Goal: Task Accomplishment & Management: Manage account settings

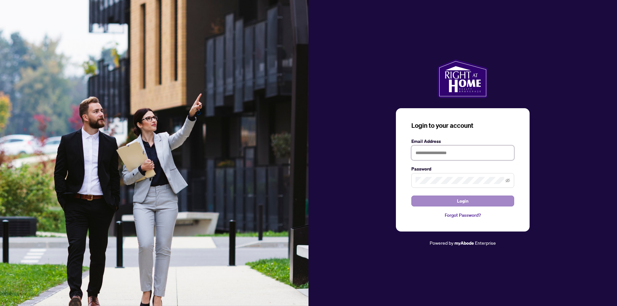
type input "**********"
click at [466, 201] on span "Login" at bounding box center [463, 201] width 12 height 10
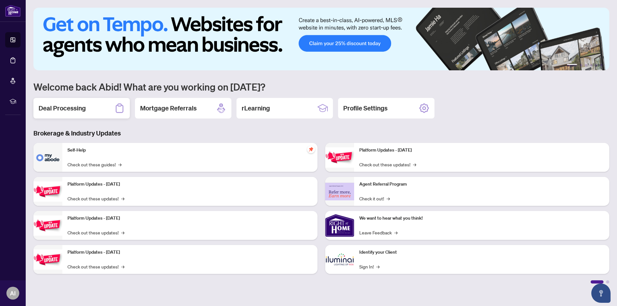
click at [60, 110] on h2 "Deal Processing" at bounding box center [62, 108] width 47 height 9
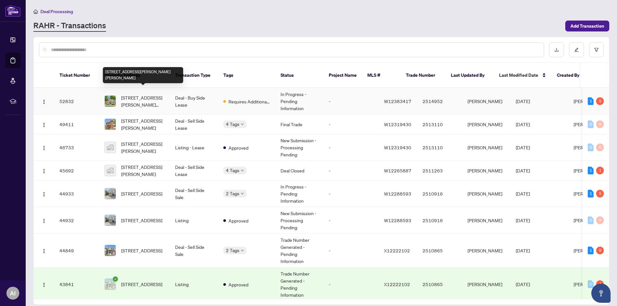
click at [150, 94] on span "[STREET_ADDRESS][PERSON_NAME][PERSON_NAME]" at bounding box center [143, 101] width 44 height 14
click at [150, 93] on main "Deal Processing [PERSON_NAME] - Transactions Add Transaction Ticket Number Prop…" at bounding box center [321, 153] width 591 height 306
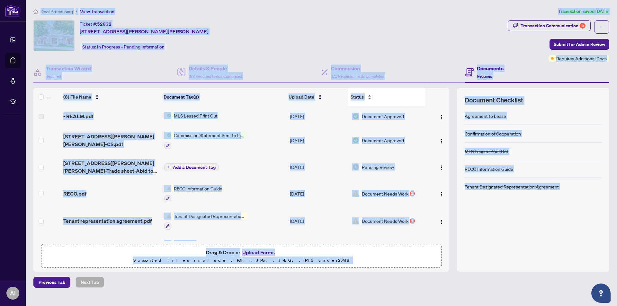
click at [415, 101] on div "Status" at bounding box center [387, 97] width 72 height 7
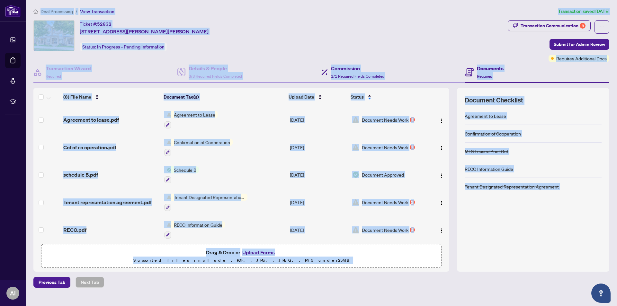
click at [449, 72] on div "Commission 1/1 Required Fields Completed" at bounding box center [393, 72] width 144 height 21
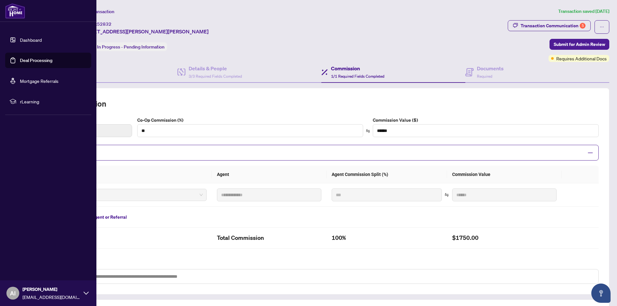
click at [28, 38] on link "Dashboard" at bounding box center [31, 40] width 22 height 6
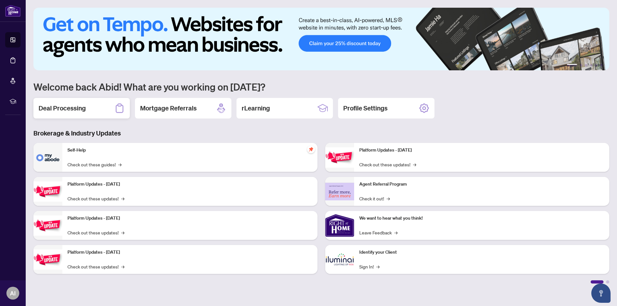
click at [67, 107] on h2 "Deal Processing" at bounding box center [62, 108] width 47 height 9
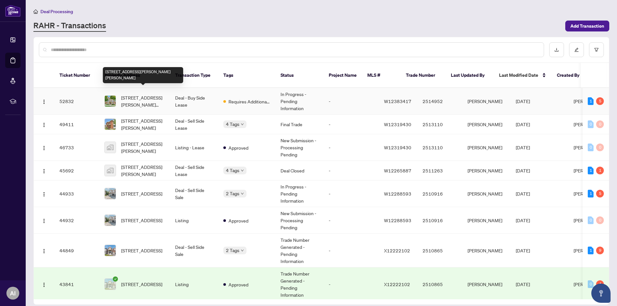
click at [164, 94] on span "[STREET_ADDRESS][PERSON_NAME][PERSON_NAME]" at bounding box center [143, 101] width 44 height 14
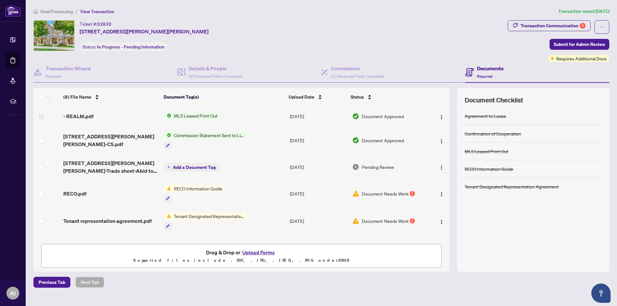
click at [200, 186] on span "RECO Information Guide" at bounding box center [198, 188] width 54 height 7
click at [197, 187] on span "RECO Information Guide" at bounding box center [198, 188] width 54 height 7
click at [196, 190] on span "RECO Information Guide" at bounding box center [198, 188] width 54 height 7
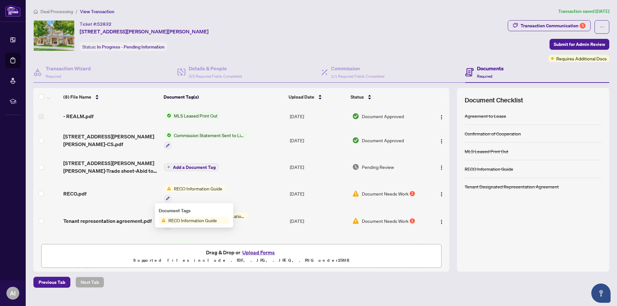
click at [179, 219] on span "RECO Information Guide" at bounding box center [193, 220] width 54 height 7
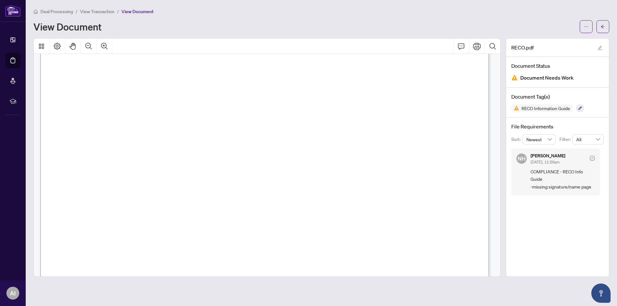
scroll to position [6538, 0]
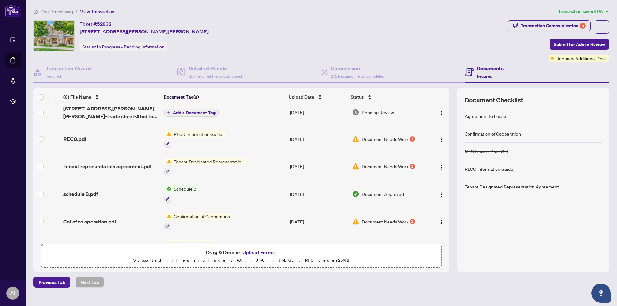
scroll to position [64, 0]
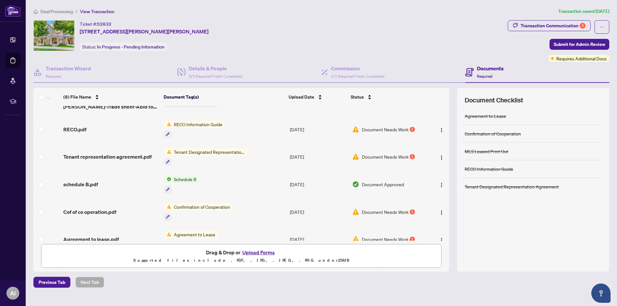
click at [217, 152] on span "Tenant Designated Representation Agreement" at bounding box center [209, 151] width 76 height 7
click at [221, 152] on span "Tenant Designated Representation Agreement" at bounding box center [209, 151] width 76 height 7
click at [219, 153] on span "Tenant Designated Representation Agreement" at bounding box center [209, 151] width 76 height 7
click at [206, 184] on span "Tenant Designated Representation Agreement" at bounding box center [209, 187] width 96 height 14
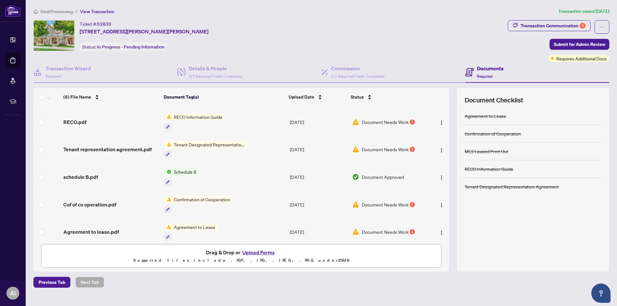
scroll to position [78, 0]
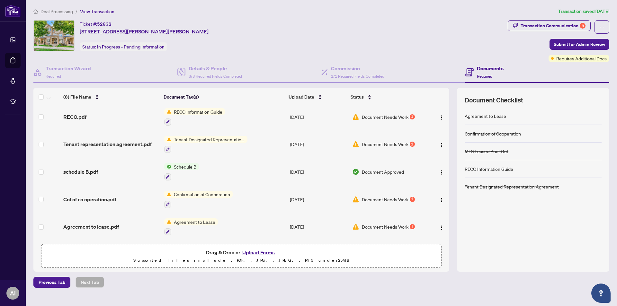
click at [196, 220] on span "Agreement to Lease" at bounding box center [194, 222] width 47 height 7
click at [184, 252] on span "Agreement to Lease" at bounding box center [185, 251] width 47 height 7
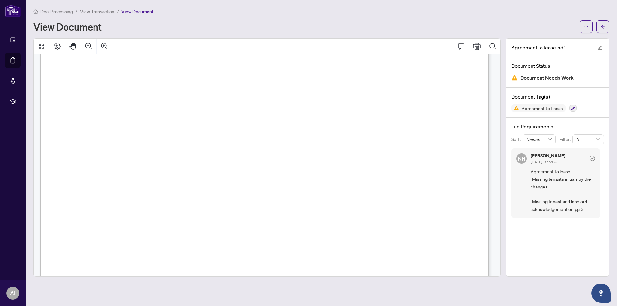
scroll to position [1414, 0]
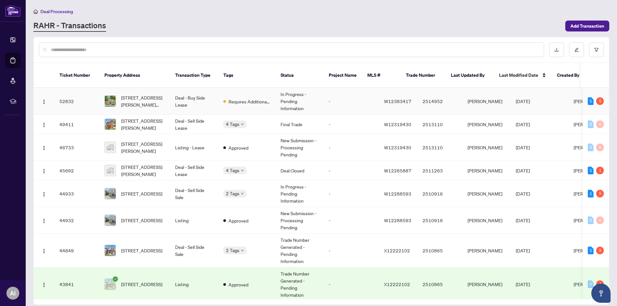
click at [398, 94] on td "W12383417" at bounding box center [398, 101] width 39 height 27
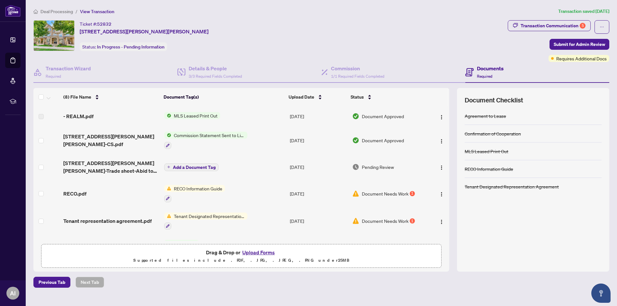
click at [194, 166] on span "Add a Document Tag" at bounding box center [194, 167] width 43 height 4
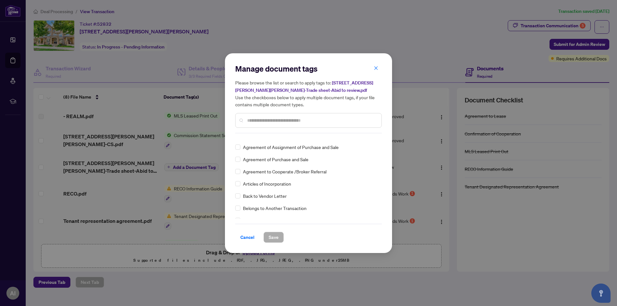
scroll to position [96, 0]
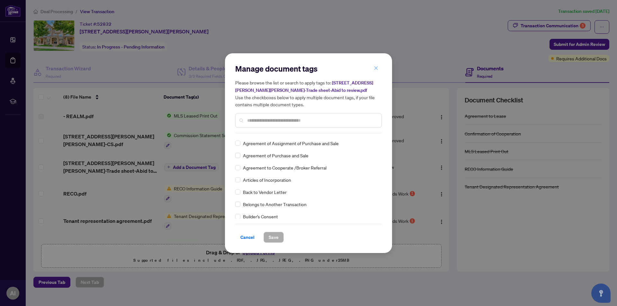
click at [376, 68] on icon "close" at bounding box center [376, 69] width 4 height 4
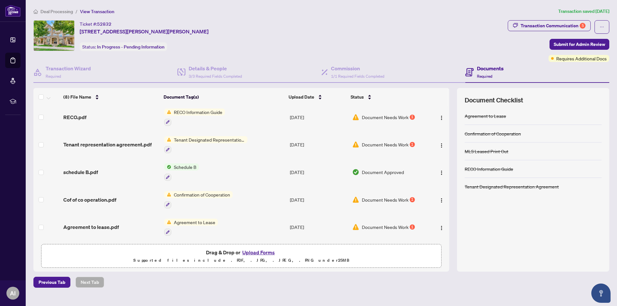
scroll to position [78, 0]
click at [201, 138] on span "Tenant Designated Representation Agreement" at bounding box center [209, 139] width 76 height 7
click at [190, 169] on span "Tenant Designated Representation Agreement" at bounding box center [209, 173] width 96 height 14
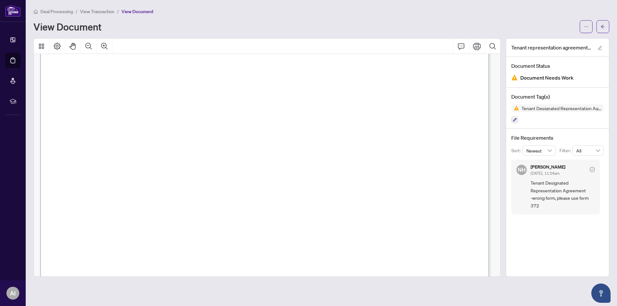
scroll to position [1896, 0]
drag, startPoint x: 68, startPoint y: 99, endPoint x: 145, endPoint y: 108, distance: 77.7
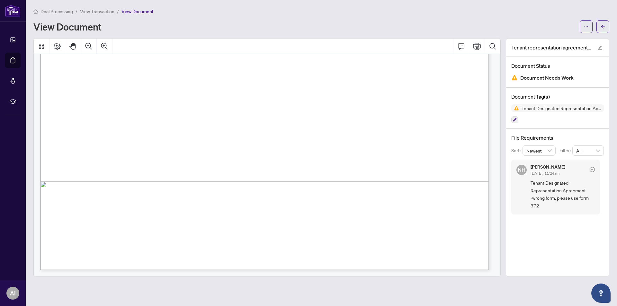
drag, startPoint x: 201, startPoint y: 165, endPoint x: 161, endPoint y: 149, distance: 42.9
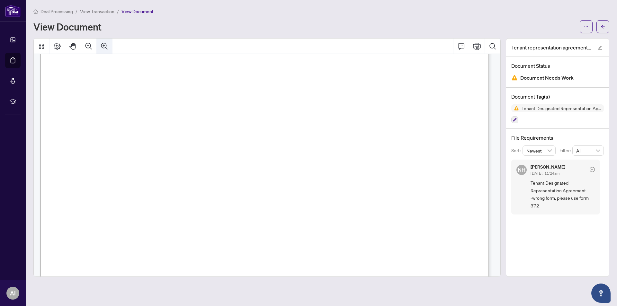
scroll to position [648, 0]
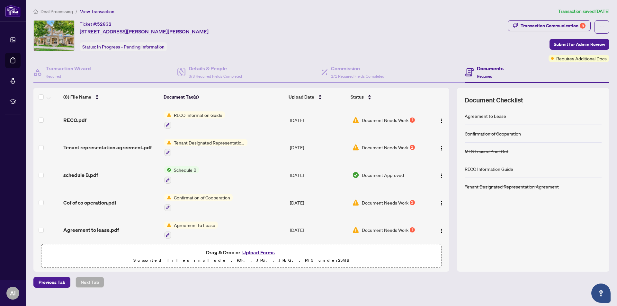
scroll to position [78, 0]
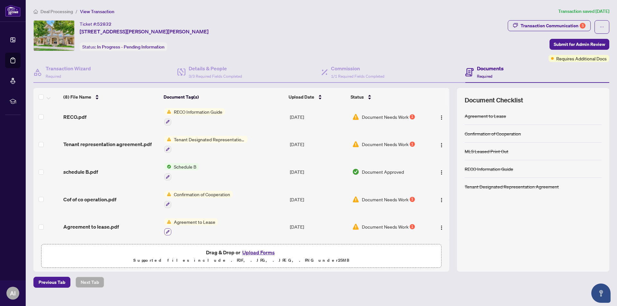
click at [168, 230] on icon "button" at bounding box center [168, 232] width 4 height 4
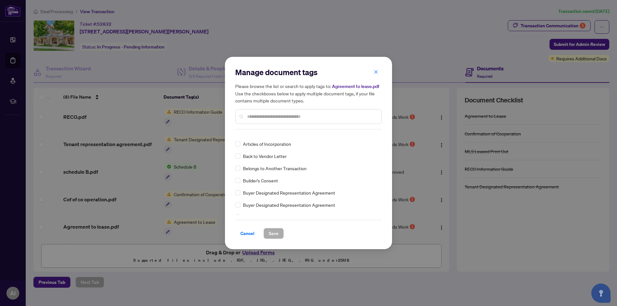
scroll to position [0, 0]
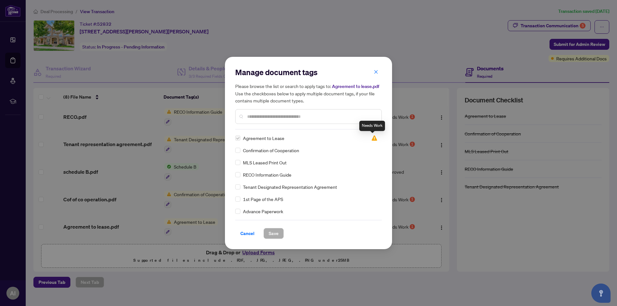
click at [373, 139] on img at bounding box center [374, 138] width 6 height 6
click at [248, 232] on span "Cancel" at bounding box center [247, 233] width 14 height 10
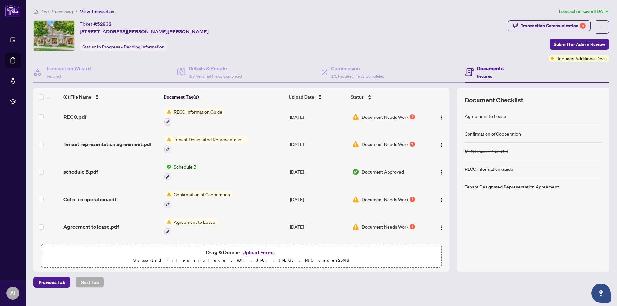
click at [258, 254] on button "Upload Forms" at bounding box center [258, 252] width 36 height 8
click at [193, 219] on span "Agreement to Lease" at bounding box center [194, 222] width 47 height 7
click at [184, 249] on span "Agreement to Lease" at bounding box center [185, 251] width 47 height 7
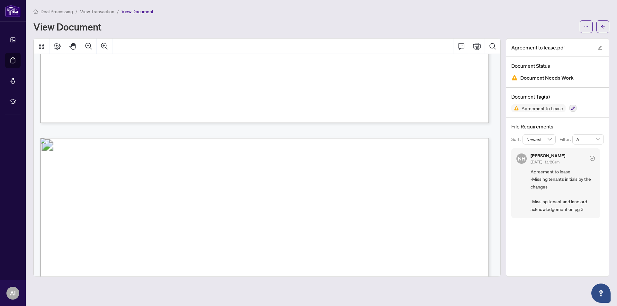
scroll to position [1093, 0]
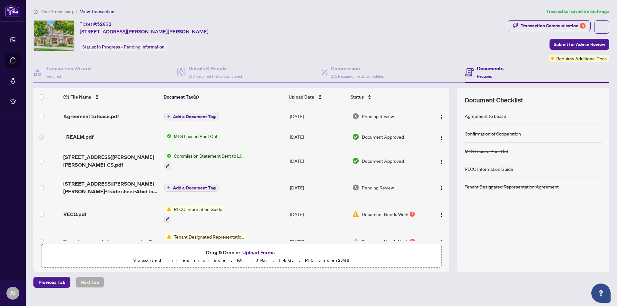
click at [181, 116] on span "Add a Document Tag" at bounding box center [194, 116] width 43 height 4
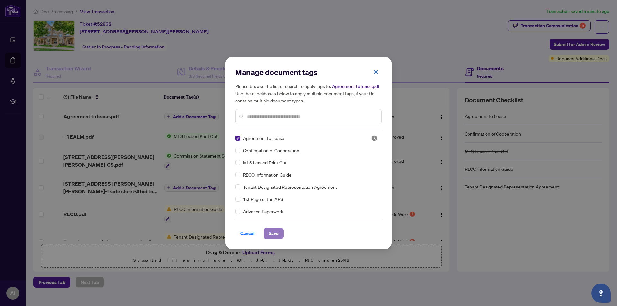
click at [272, 231] on span "Save" at bounding box center [274, 233] width 10 height 10
